Goal: Task Accomplishment & Management: Use online tool/utility

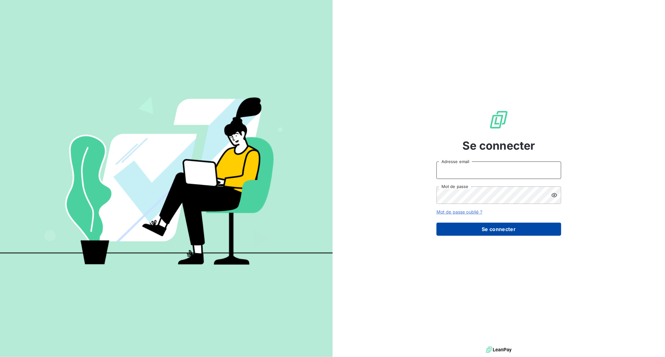
type input "[EMAIL_ADDRESS][PERSON_NAME][DOMAIN_NAME]"
click at [467, 229] on button "Se connecter" at bounding box center [499, 229] width 125 height 13
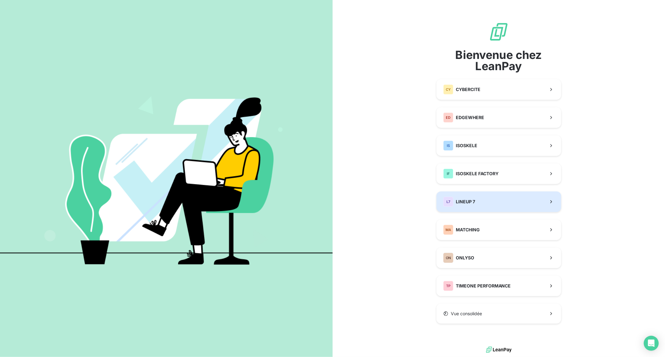
click at [475, 205] on div "L7 LINEUP 7" at bounding box center [459, 202] width 32 height 10
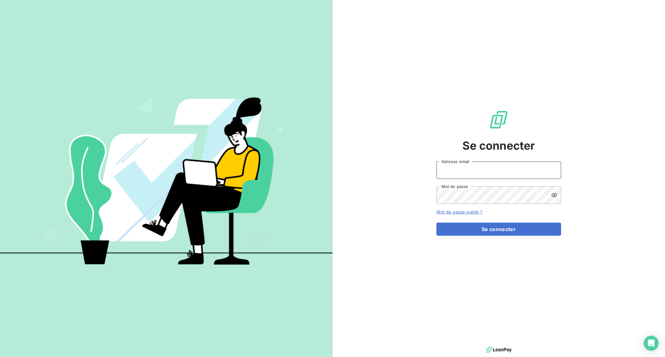
type input "[EMAIL_ADDRESS][PERSON_NAME][DOMAIN_NAME]"
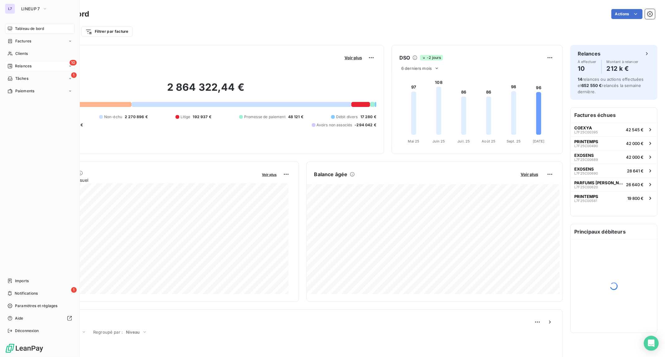
click at [16, 63] on span "Relances" at bounding box center [23, 66] width 17 height 6
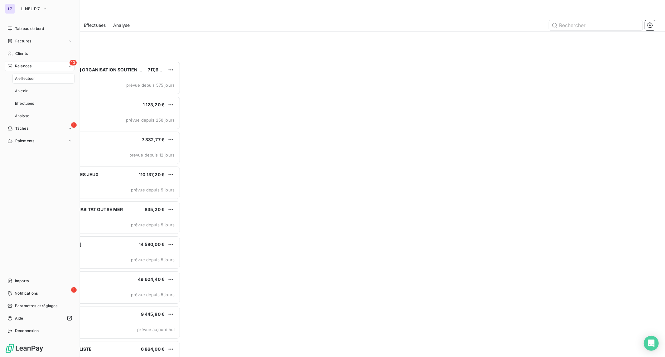
scroll to position [291, 145]
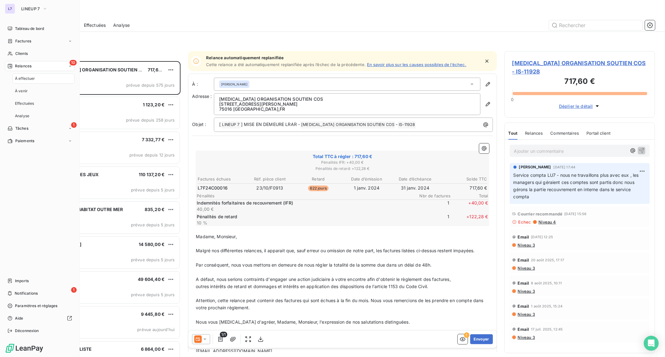
click at [37, 79] on div "À effectuer" at bounding box center [43, 79] width 62 height 10
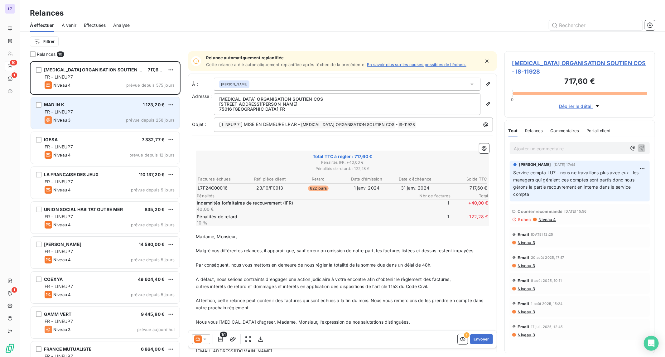
click at [90, 97] on div "MAD IN K 1 123,20 € FR - LINEUP7 Niveau 3 prévue depuis 258 jours" at bounding box center [105, 113] width 149 height 32
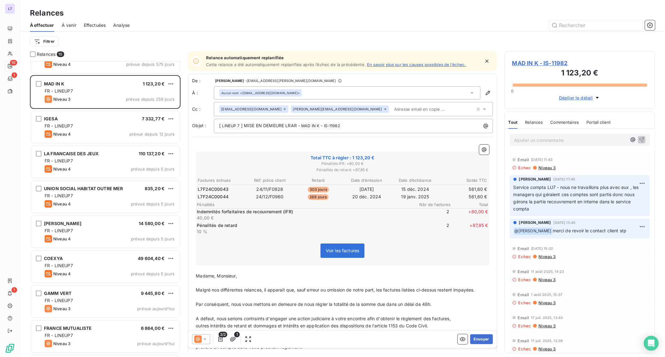
scroll to position [53, 0]
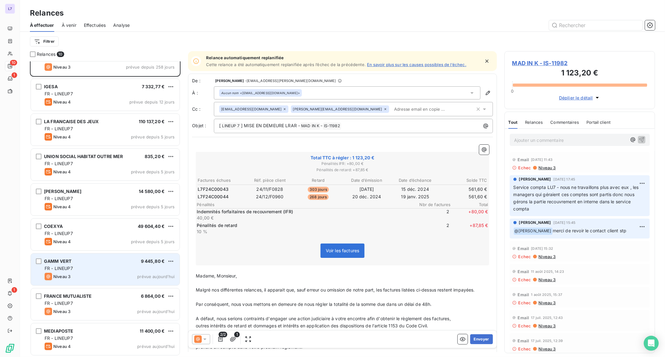
click at [90, 275] on div "Niveau 3 prévue aujourd’hui" at bounding box center [110, 276] width 130 height 7
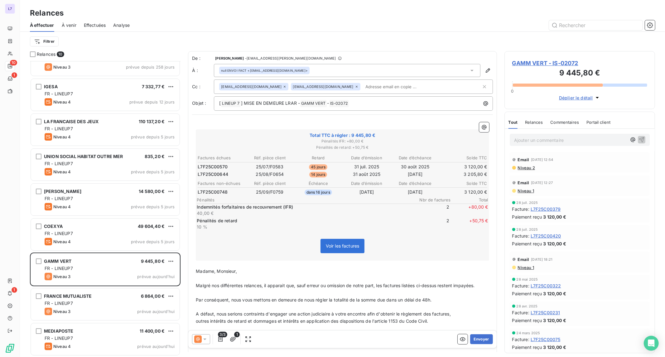
click at [363, 90] on input "text" at bounding box center [399, 86] width 72 height 9
click at [363, 89] on input "text" at bounding box center [422, 86] width 119 height 9
click at [340, 70] on div "null ENVOI FACT <[EMAIL_ADDRESS][DOMAIN_NAME]>" at bounding box center [347, 70] width 267 height 13
drag, startPoint x: 324, startPoint y: 89, endPoint x: 275, endPoint y: 91, distance: 49.0
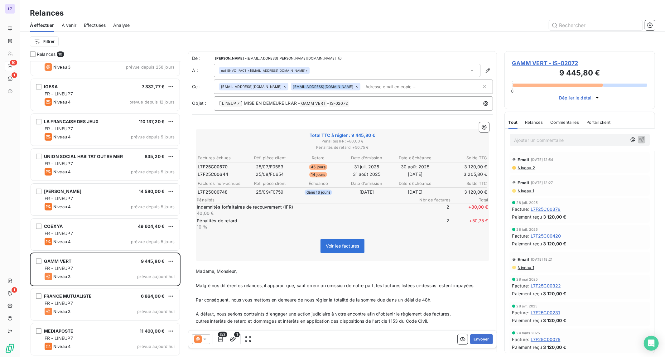
click at [275, 91] on div "[EMAIL_ADDRESS][DOMAIN_NAME] [EMAIL_ADDRESS][DOMAIN_NAME]" at bounding box center [350, 86] width 262 height 9
drag, startPoint x: 355, startPoint y: 104, endPoint x: 301, endPoint y: 108, distance: 54.1
click at [301, 106] on p "[ LINEUP 7 ﻿ ] MISE EN DEMEURE LRAR - GAMM VERT ﻿ - IS-02072 ﻿ ﻿" at bounding box center [355, 103] width 272 height 7
copy p "GAMM VERT ﻿ - IS-02072 ﻿ ﻿"
click at [545, 65] on span "GAMM VERT - IS-02072" at bounding box center [579, 63] width 135 height 8
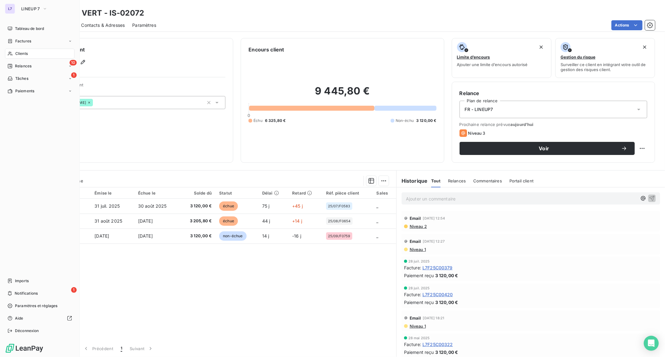
click at [12, 54] on icon at bounding box center [10, 54] width 4 height 4
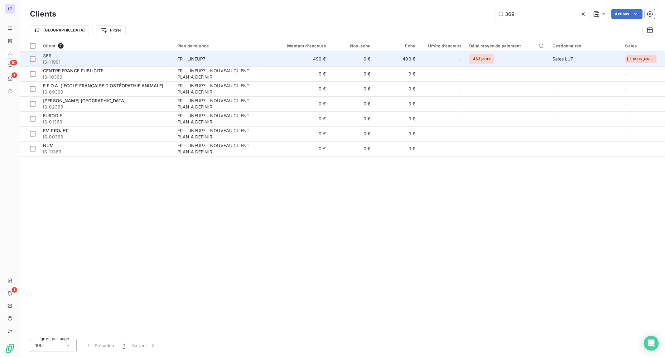
type input "369"
click at [289, 57] on td "490 €" at bounding box center [299, 58] width 60 height 15
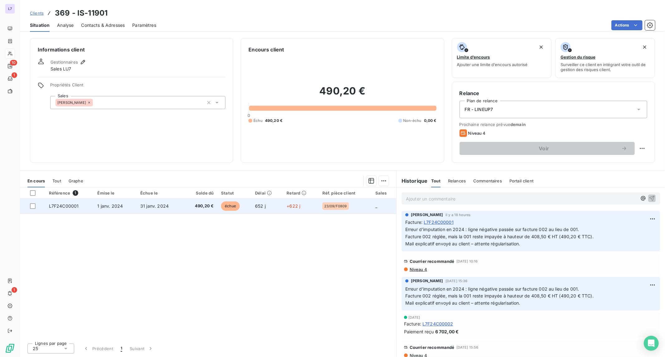
click at [313, 209] on div "Informations client Gestionnaires Sales LU7 Propriétés Client Sales [PERSON_NAM…" at bounding box center [342, 195] width 645 height 323
click at [313, 208] on td "+622 j" at bounding box center [301, 206] width 36 height 15
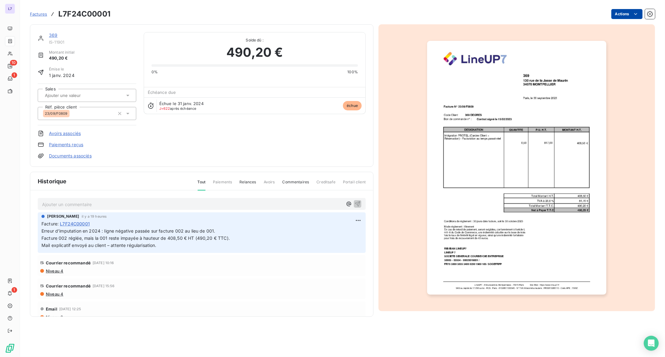
click at [627, 12] on html "L7 10 1 1 Factures L7F24C00001 Actions 369 IS-11901 Montant initial 490,20 € Ém…" at bounding box center [332, 178] width 665 height 357
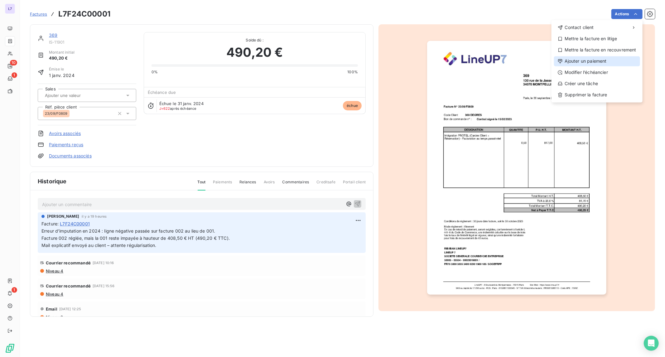
click at [586, 62] on div "Ajouter un paiement" at bounding box center [597, 61] width 86 height 10
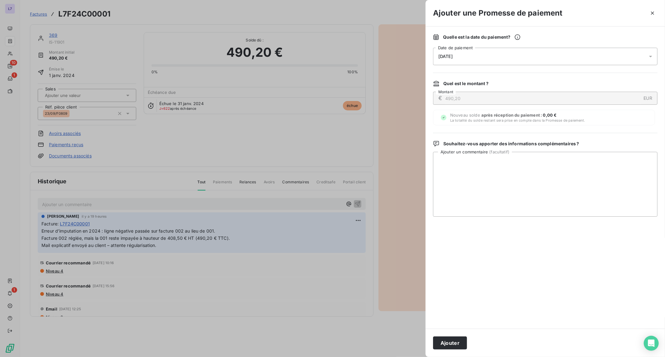
click at [536, 52] on div "[DATE]" at bounding box center [545, 56] width 225 height 17
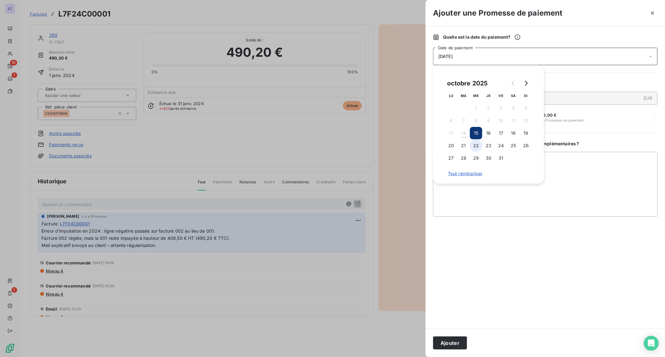
click at [476, 146] on button "22" at bounding box center [476, 145] width 12 height 12
click at [591, 194] on textarea "Ajouter un commentaire ( facultatif )" at bounding box center [545, 184] width 225 height 65
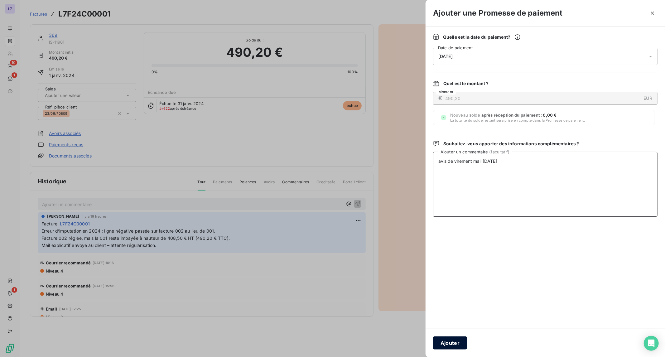
type textarea "avis de virement mail [DATE]"
click at [450, 346] on button "Ajouter" at bounding box center [450, 342] width 34 height 13
